Goal: Obtain resource: Download file/media

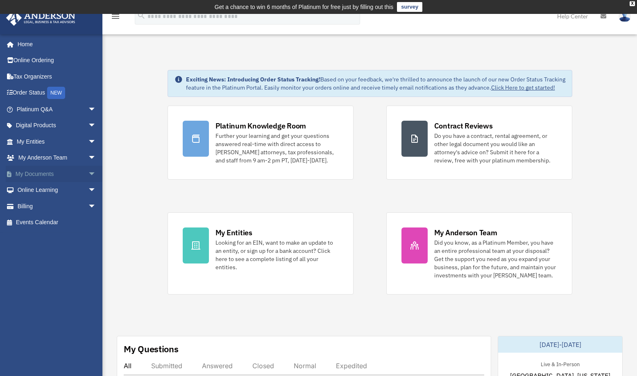
click at [89, 174] on span "arrow_drop_down" at bounding box center [96, 174] width 16 height 17
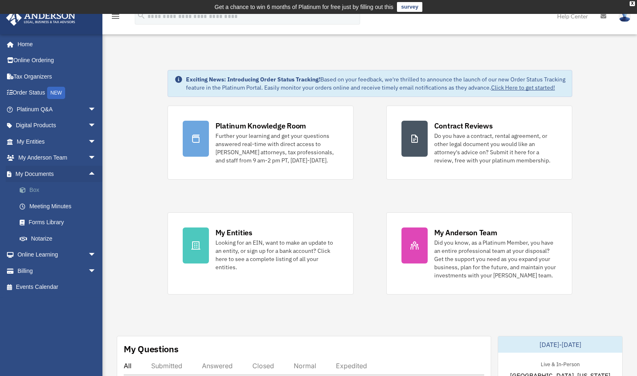
click at [32, 191] on link "Box" at bounding box center [59, 190] width 97 height 16
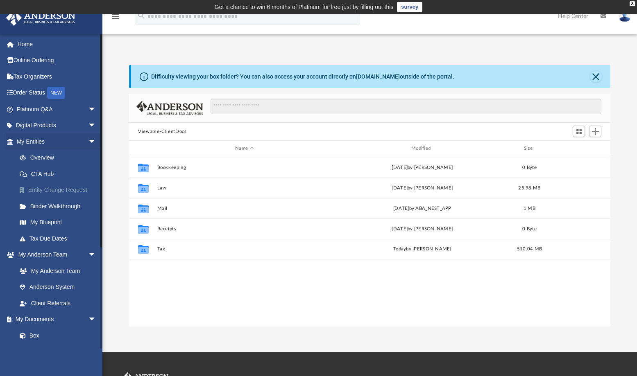
scroll to position [180, 475]
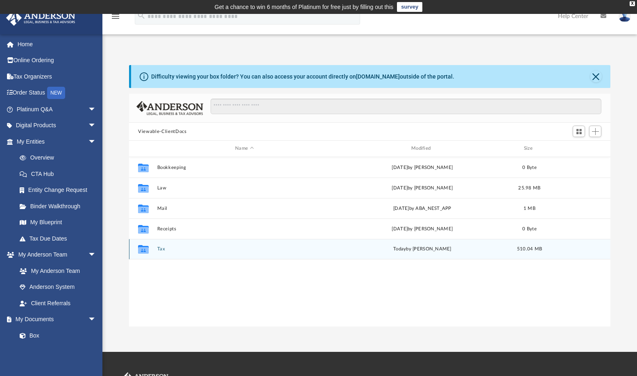
click at [160, 247] on button "Tax" at bounding box center [244, 248] width 174 height 5
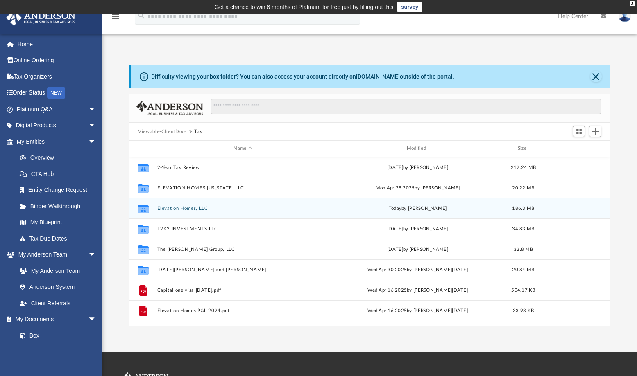
click at [181, 209] on button "Elevation Homes, LLC" at bounding box center [242, 208] width 171 height 5
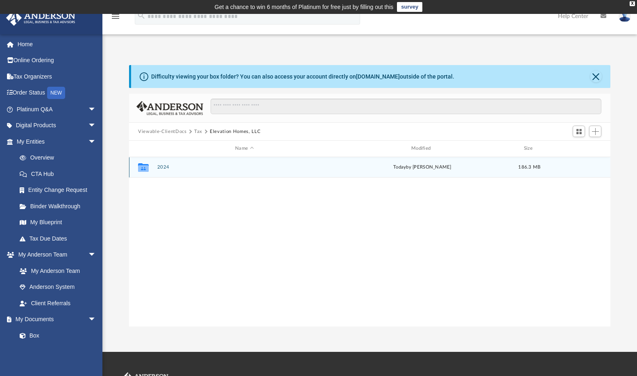
click at [165, 169] on button "2024" at bounding box center [244, 167] width 174 height 5
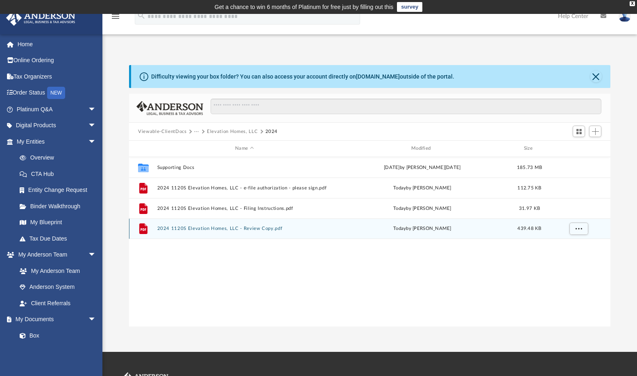
click at [250, 228] on button "2024 1120S Elevation Homes, LLC - Review Copy.pdf" at bounding box center [244, 228] width 174 height 5
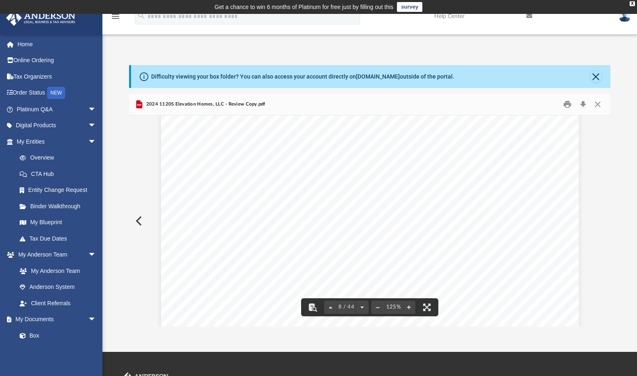
scroll to position [3890, 0]
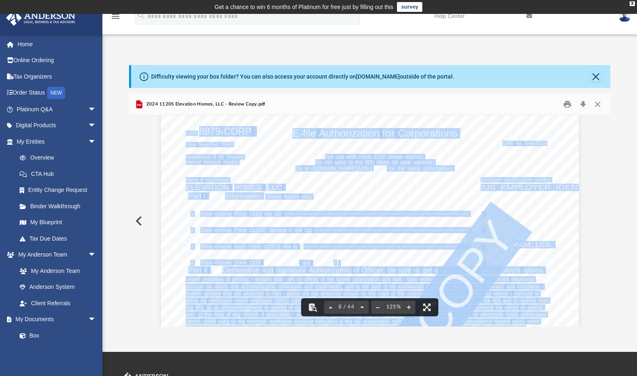
drag, startPoint x: 481, startPoint y: 179, endPoint x: 527, endPoint y: 186, distance: 46.8
click at [527, 186] on div "For calendar year 2024, or tax year beginning , 2024, ending , 20 410211 12-23-…" at bounding box center [370, 371] width 418 height 540
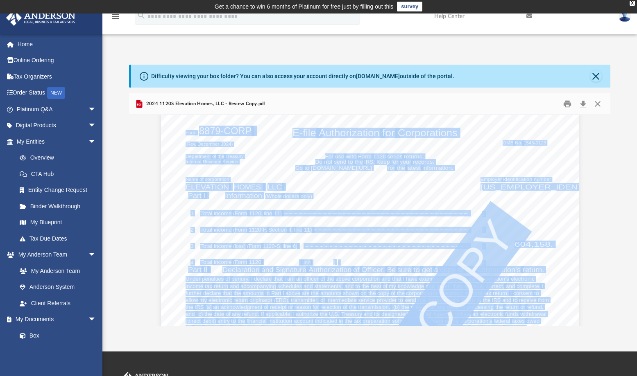
scroll to position [0, 0]
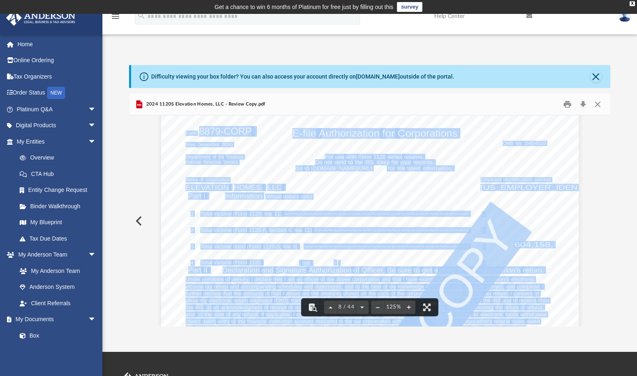
click at [455, 287] on span "COPY" at bounding box center [464, 279] width 115 height 133
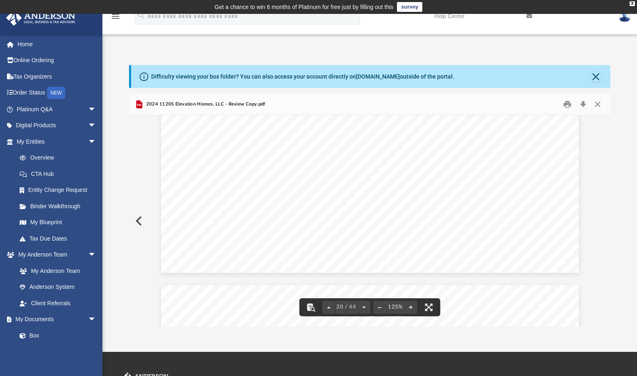
scroll to position [10604, 0]
click at [290, 254] on div "REVIEW COPY }}}}}}}}}}}}}}}}}}}} }}}}}}}}}} ELEVATION HOMES, LLC 27-0193461 ~~~…" at bounding box center [370, 166] width 418 height 540
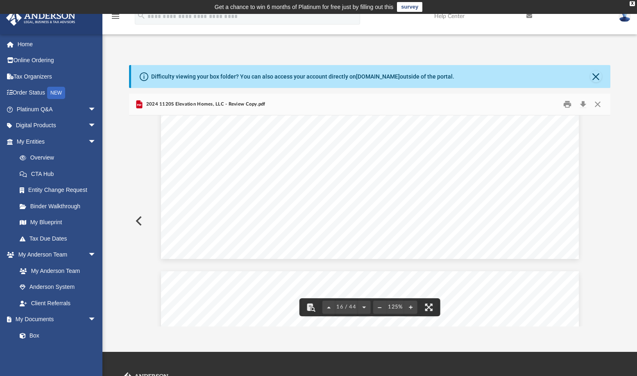
scroll to position [8873, 0]
click at [610, 246] on div "Difficulty viewing your box folder? You can also access your account directly o…" at bounding box center [369, 196] width 534 height 262
click at [610, 245] on div "Difficulty viewing your box folder? You can also access your account directly o…" at bounding box center [369, 196] width 534 height 262
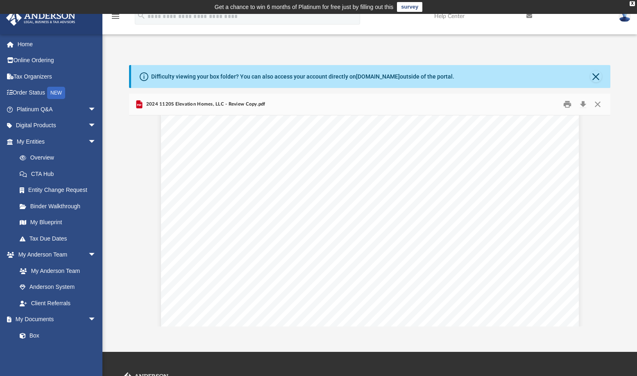
scroll to position [10652, 0]
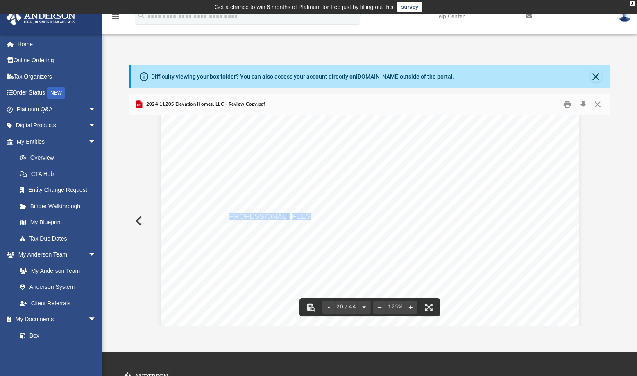
drag, startPoint x: 226, startPoint y: 217, endPoint x: 305, endPoint y: 214, distance: 79.5
click at [305, 214] on div "REVIEW COPY }}}}}}}}}}}}}}}}}}}} }}}}}}}}}} ELEVATION HOMES, LLC 27-0193461 ~~~…" at bounding box center [370, 119] width 418 height 540
click at [215, 242] on div "REVIEW COPY }}}}}}}}}}}}}}}}}}}} }}}}}}}}}} ELEVATION HOMES, LLC 27-0193461 ~~~…" at bounding box center [370, 119] width 418 height 540
click at [265, 203] on span "INTERNET" at bounding box center [263, 200] width 38 height 7
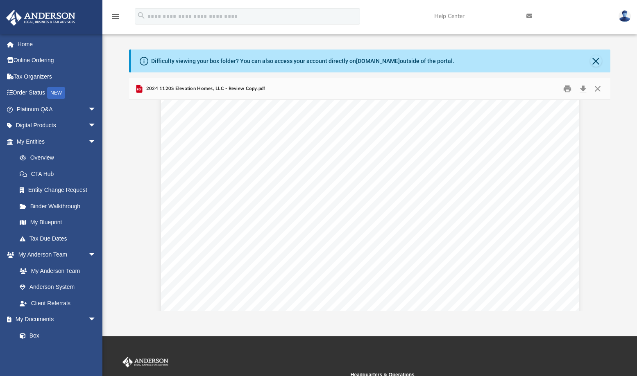
scroll to position [0, 0]
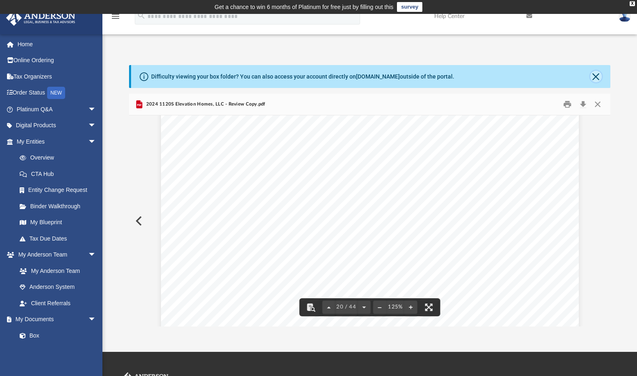
click at [595, 80] on button "Close" at bounding box center [595, 76] width 11 height 11
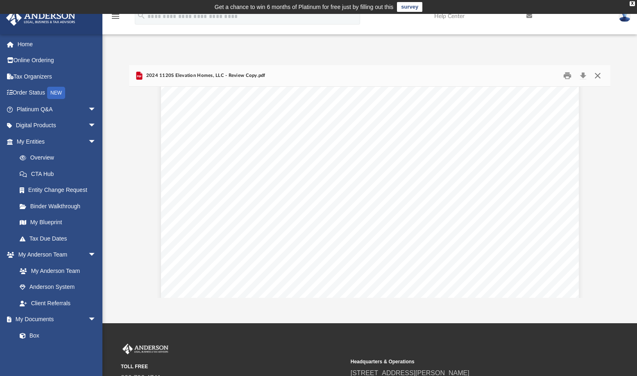
click at [601, 73] on button "Close" at bounding box center [597, 76] width 15 height 13
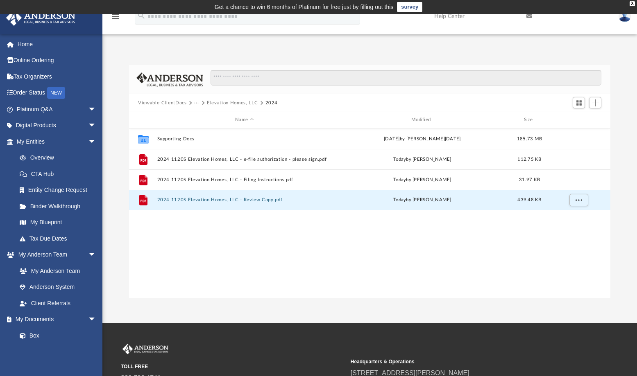
click at [224, 103] on button "Elevation Homes, LLC" at bounding box center [232, 102] width 51 height 7
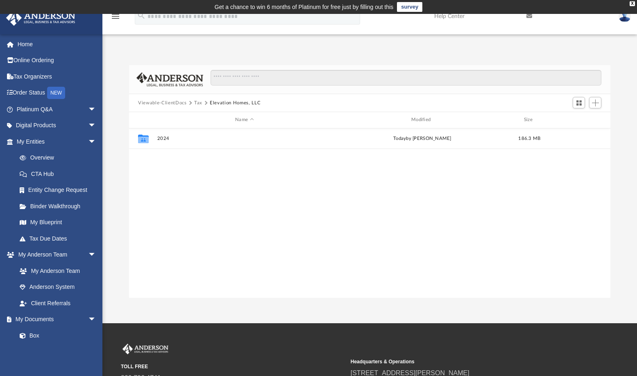
click at [172, 104] on button "Viewable-ClientDocs" at bounding box center [162, 102] width 48 height 7
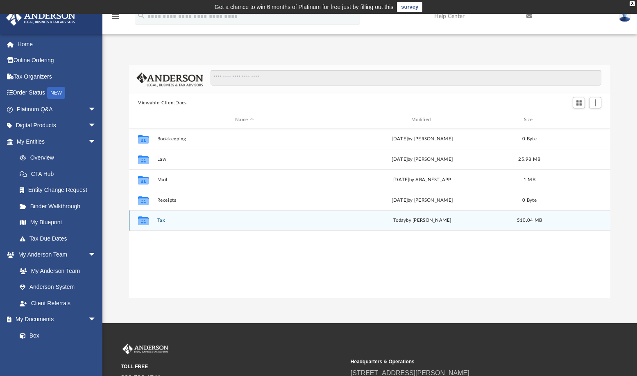
click at [159, 221] on button "Tax" at bounding box center [244, 220] width 174 height 5
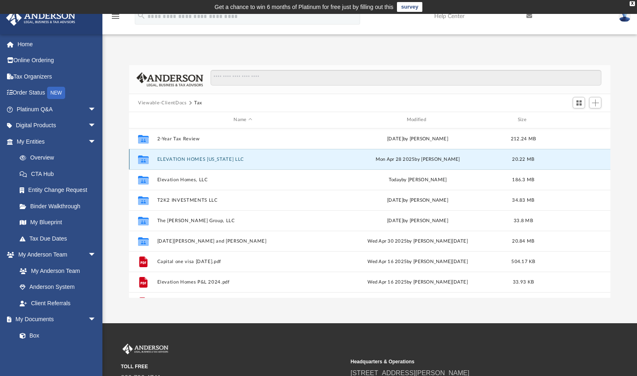
click at [191, 160] on button "ELEVATION HOMES TEXAS LLC" at bounding box center [242, 159] width 171 height 5
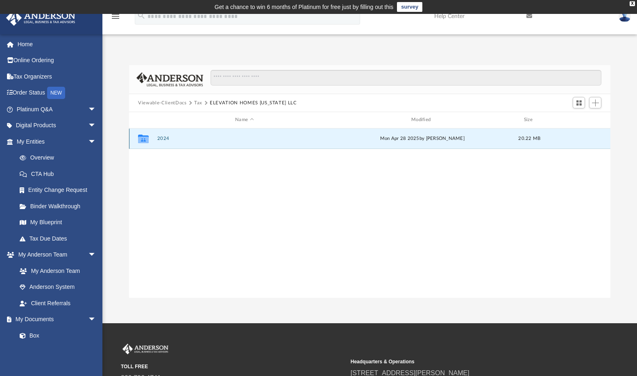
click at [163, 136] on button "2024" at bounding box center [244, 138] width 174 height 5
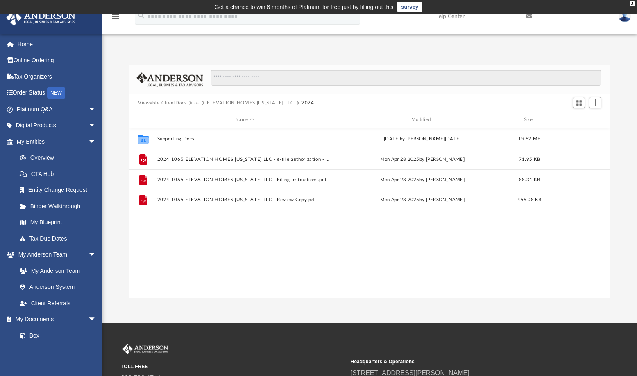
click at [181, 105] on button "Viewable-ClientDocs" at bounding box center [162, 102] width 48 height 7
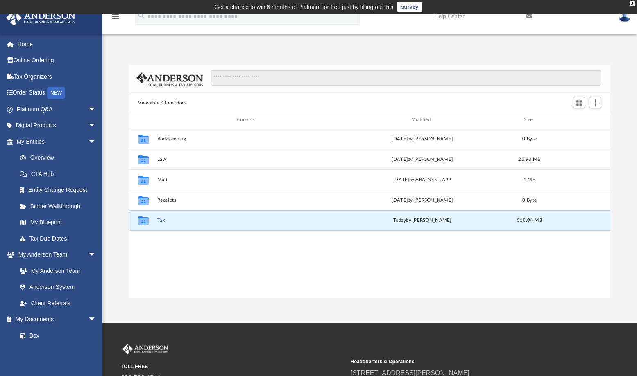
click at [160, 219] on button "Tax" at bounding box center [244, 220] width 174 height 5
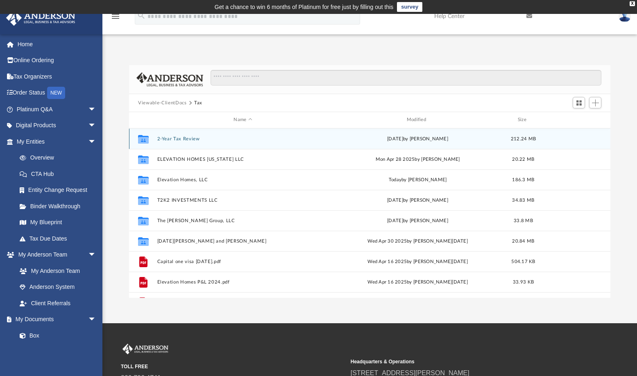
click at [179, 139] on button "2-Year Tax Review" at bounding box center [242, 138] width 171 height 5
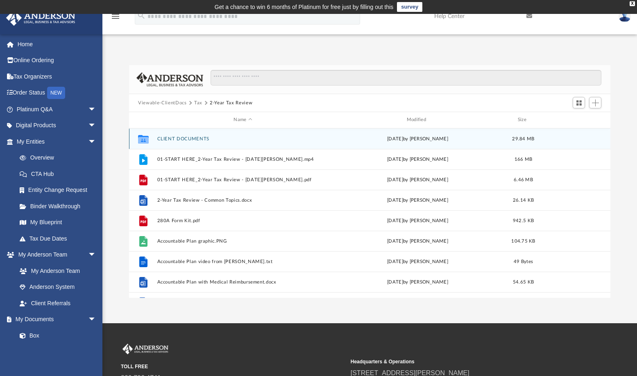
click at [179, 139] on button "CLIENT DOCUMENTS" at bounding box center [242, 138] width 171 height 5
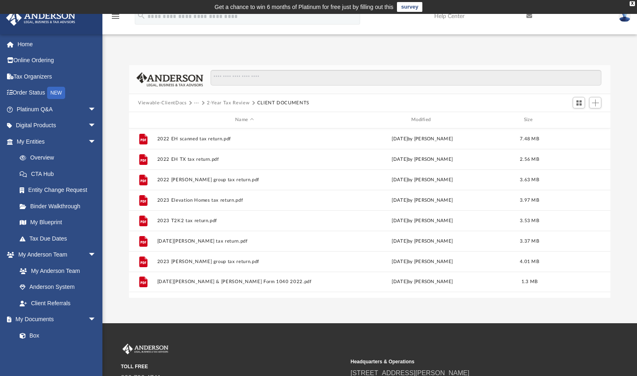
click at [218, 100] on button "2-Year Tax Review" at bounding box center [228, 102] width 43 height 7
click at [170, 102] on button "Viewable-ClientDocs" at bounding box center [162, 102] width 48 height 7
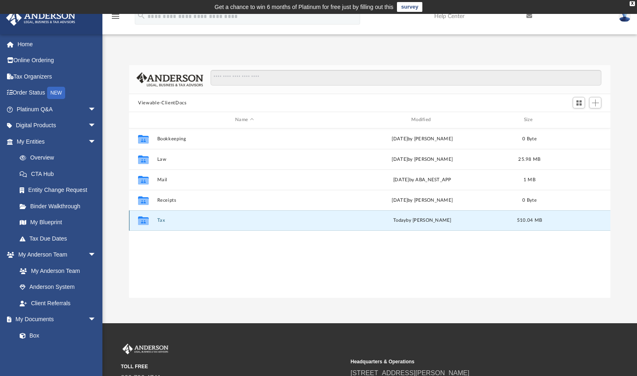
click at [161, 222] on button "Tax" at bounding box center [244, 220] width 174 height 5
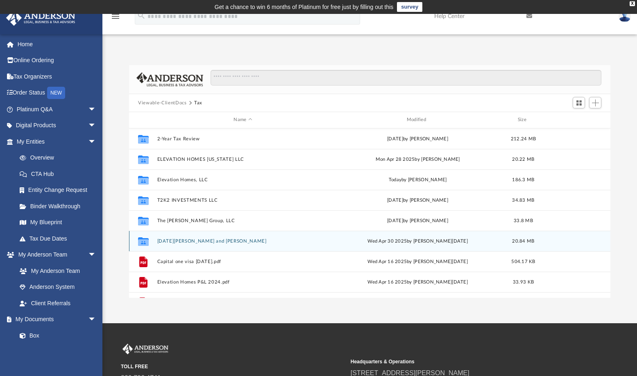
click at [185, 242] on button "Toussaint, Tim and Chaundra Lynn" at bounding box center [242, 241] width 171 height 5
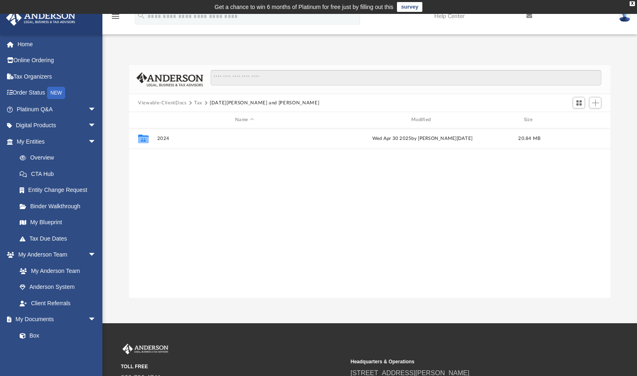
click at [199, 104] on button "Tax" at bounding box center [198, 102] width 8 height 7
